Goal: Navigation & Orientation: Find specific page/section

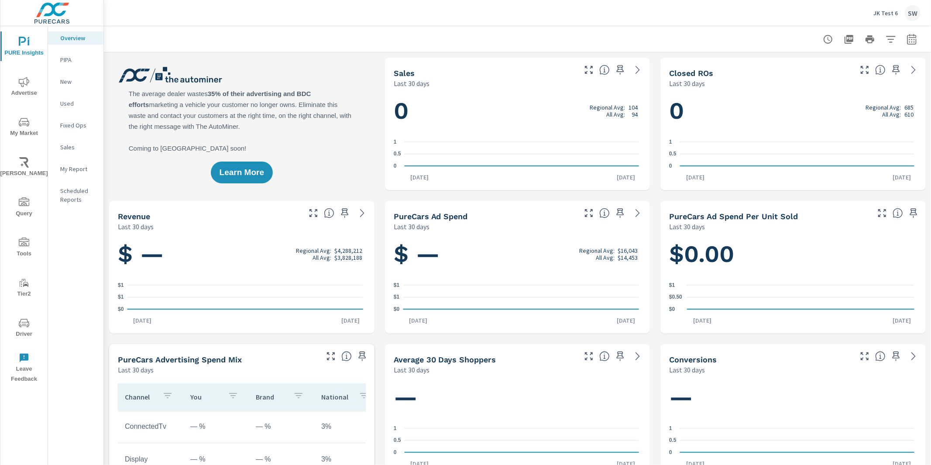
click at [881, 13] on p "JK Test 6" at bounding box center [885, 13] width 24 height 8
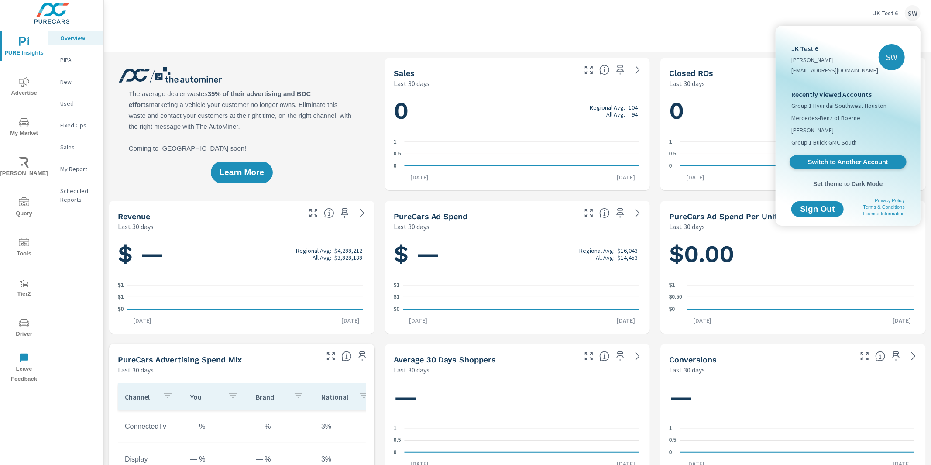
click at [850, 159] on span "Switch to Another Account" at bounding box center [847, 162] width 107 height 8
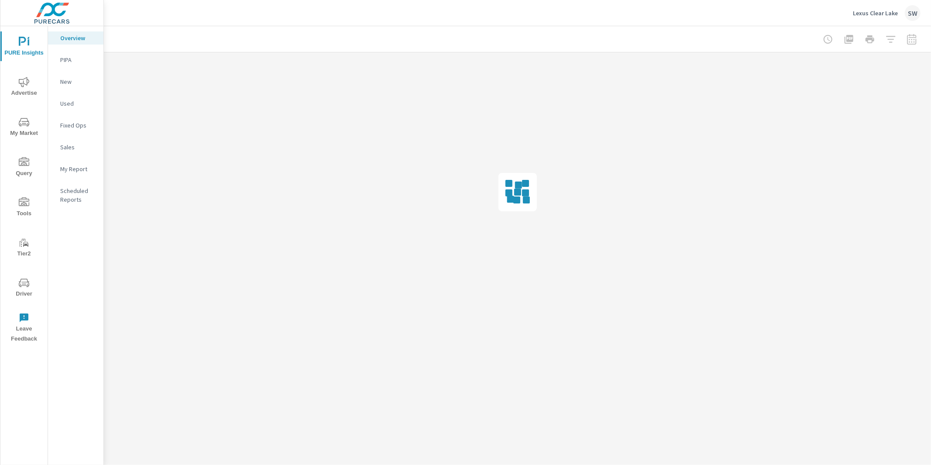
click at [29, 87] on span "Advertise" at bounding box center [24, 87] width 42 height 21
click at [71, 146] on p "Video" at bounding box center [78, 147] width 36 height 9
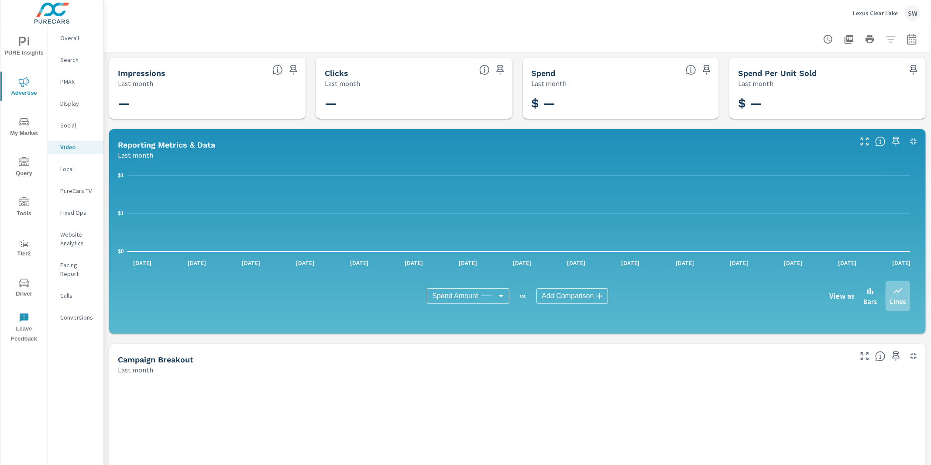
click at [874, 16] on p "Lexus Clear Lake" at bounding box center [875, 13] width 45 height 8
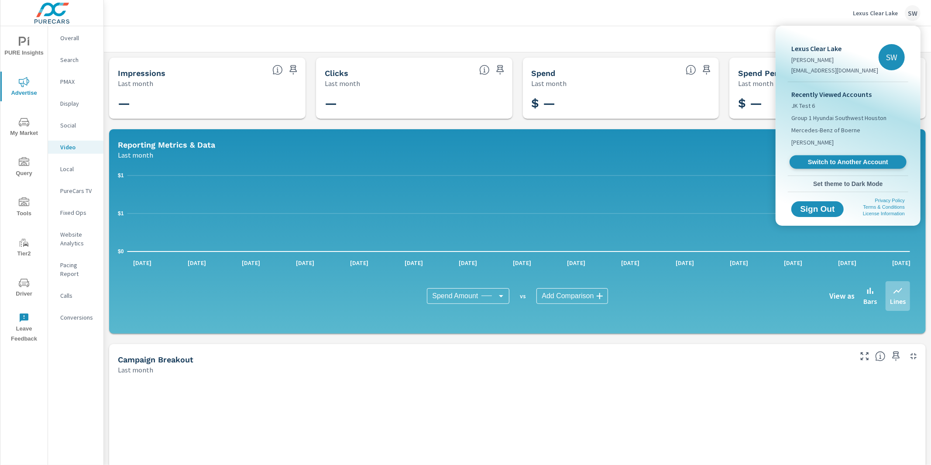
click at [840, 155] on link "Switch to Another Account" at bounding box center [847, 162] width 117 height 14
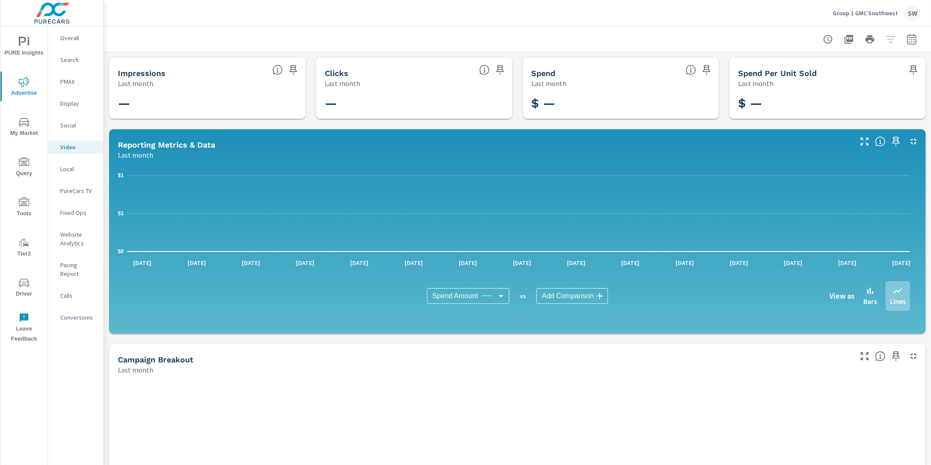
click at [17, 288] on span "Driver" at bounding box center [24, 288] width 42 height 21
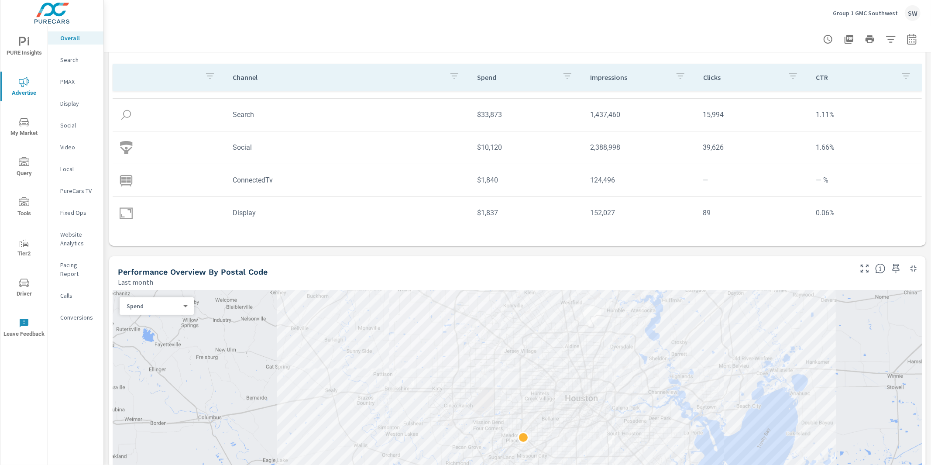
scroll to position [188, 0]
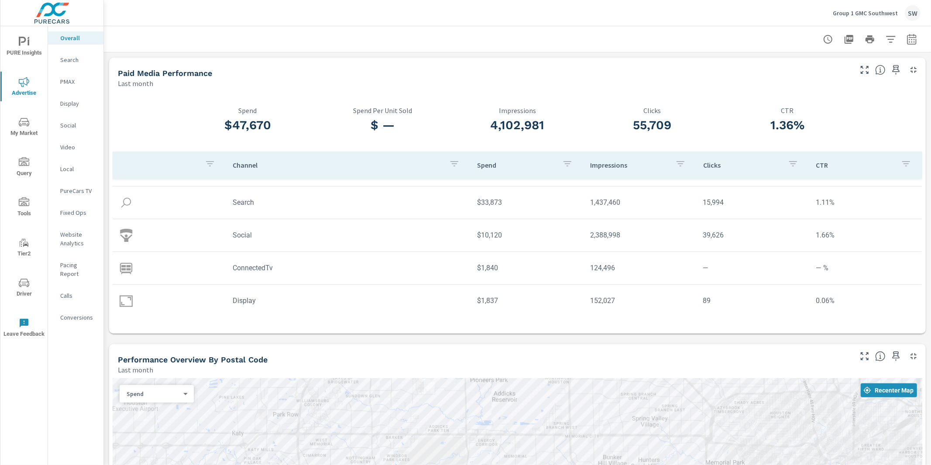
click at [77, 192] on p "PureCars TV" at bounding box center [78, 190] width 36 height 9
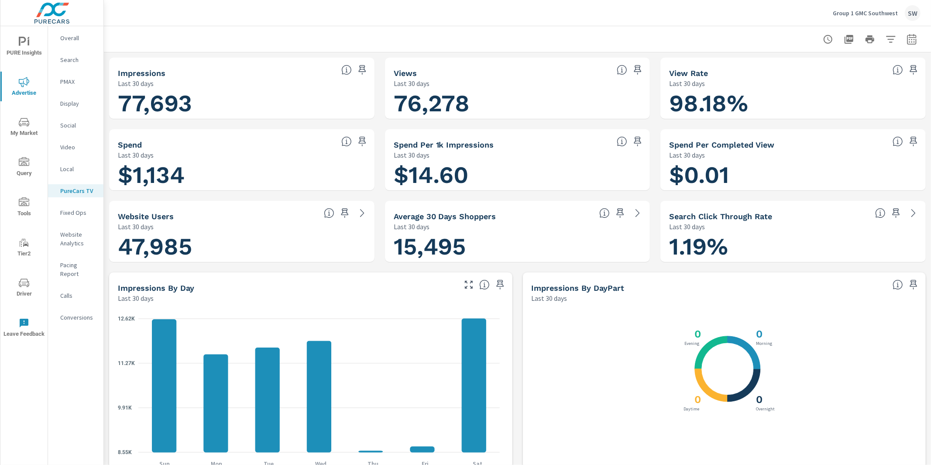
click at [908, 42] on icon "button" at bounding box center [911, 40] width 6 height 3
select select "Last 30 days"
click at [74, 32] on div "Overall" at bounding box center [75, 37] width 55 height 13
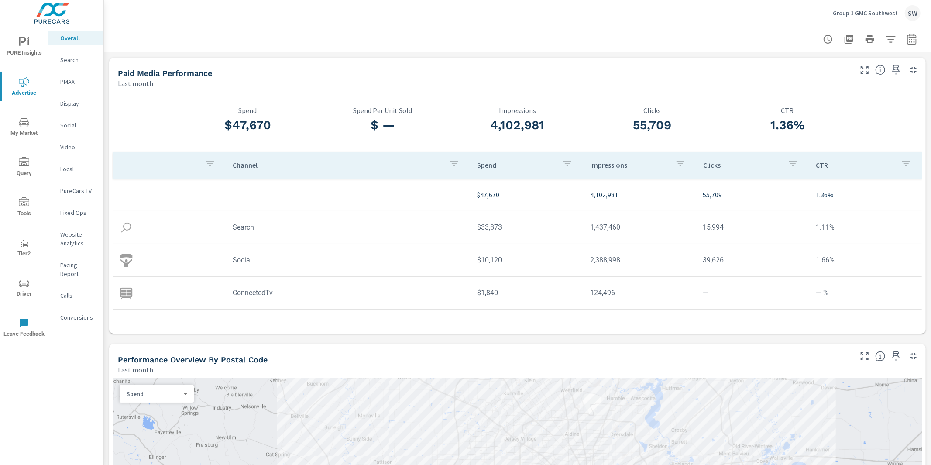
click at [68, 147] on p "Video" at bounding box center [78, 147] width 36 height 9
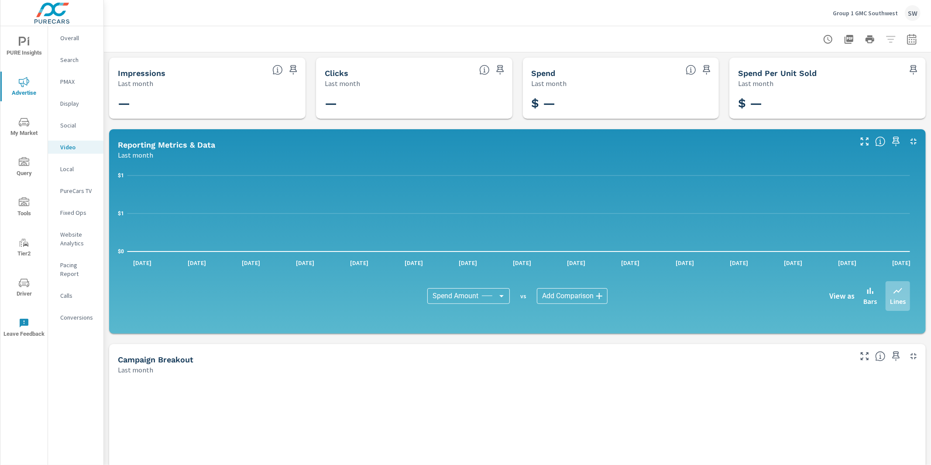
click at [482, 20] on div "Group 1 GMC Southwest SW" at bounding box center [517, 13] width 806 height 26
